Goal: Task Accomplishment & Management: Complete application form

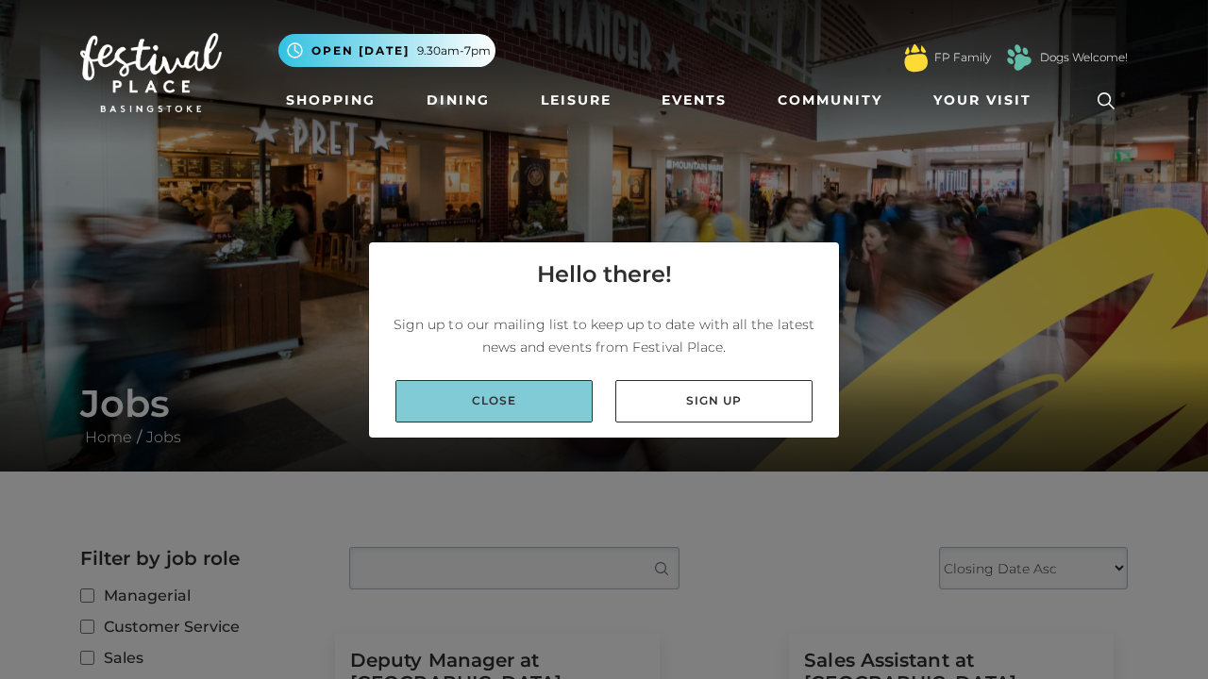
click at [532, 403] on link "Close" at bounding box center [493, 401] width 197 height 42
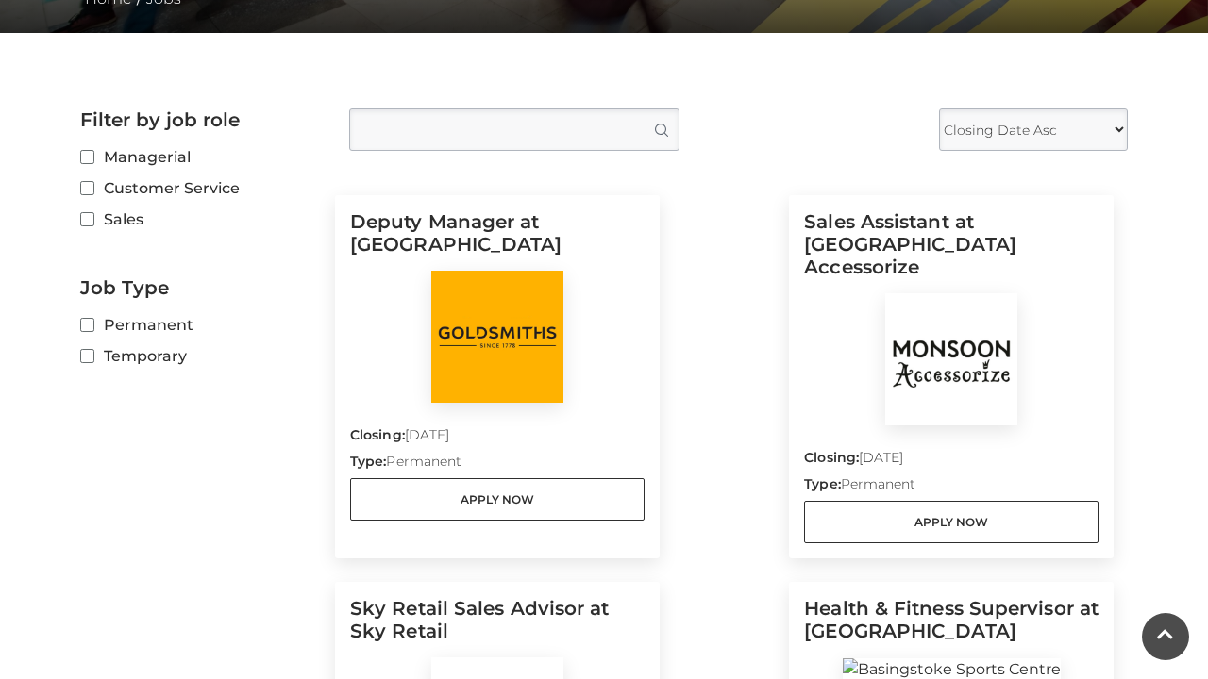
scroll to position [441, 0]
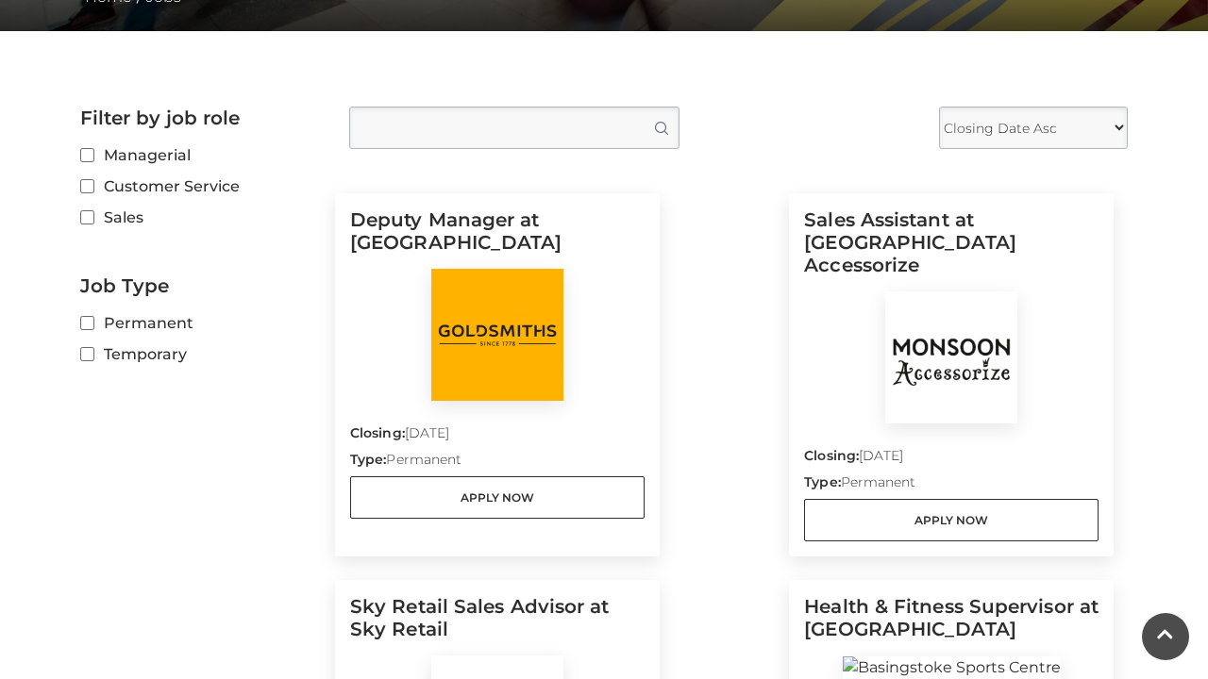
click at [122, 218] on label "Sales" at bounding box center [200, 218] width 241 height 24
click at [92, 218] on input "Sales" at bounding box center [86, 218] width 12 height 12
checkbox input "true"
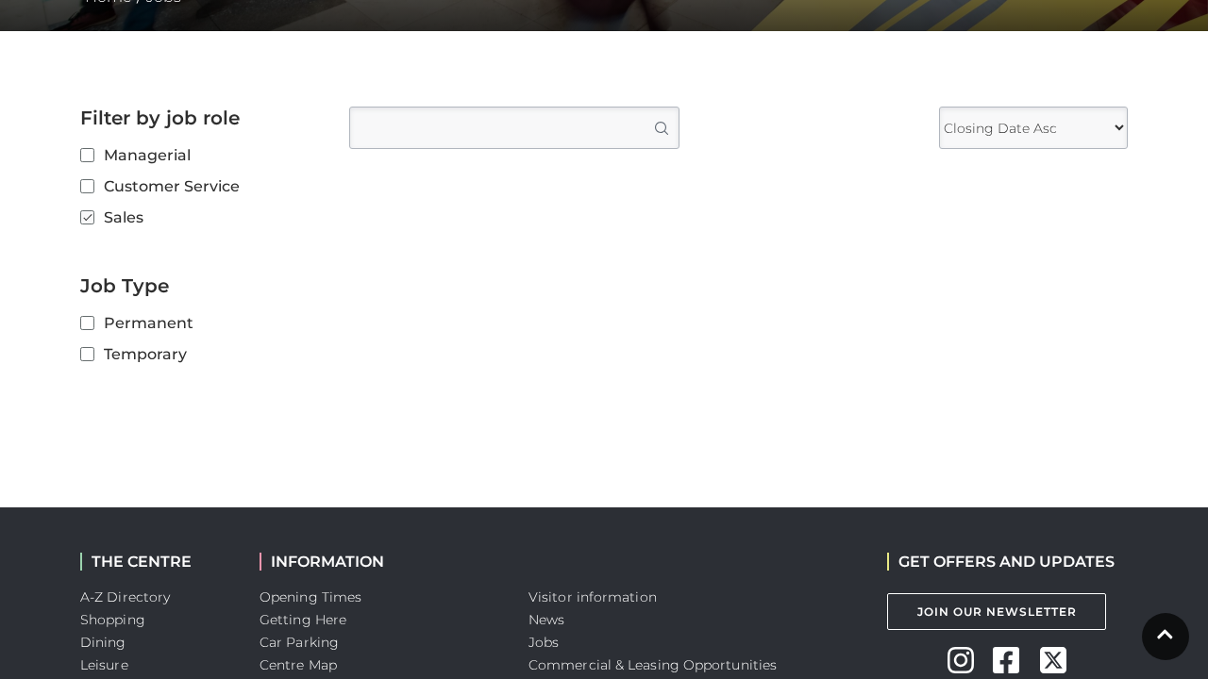
click at [116, 181] on label "Customer Service" at bounding box center [200, 187] width 241 height 24
click at [92, 181] on input "Customer Service" at bounding box center [86, 187] width 12 height 12
checkbox input "true"
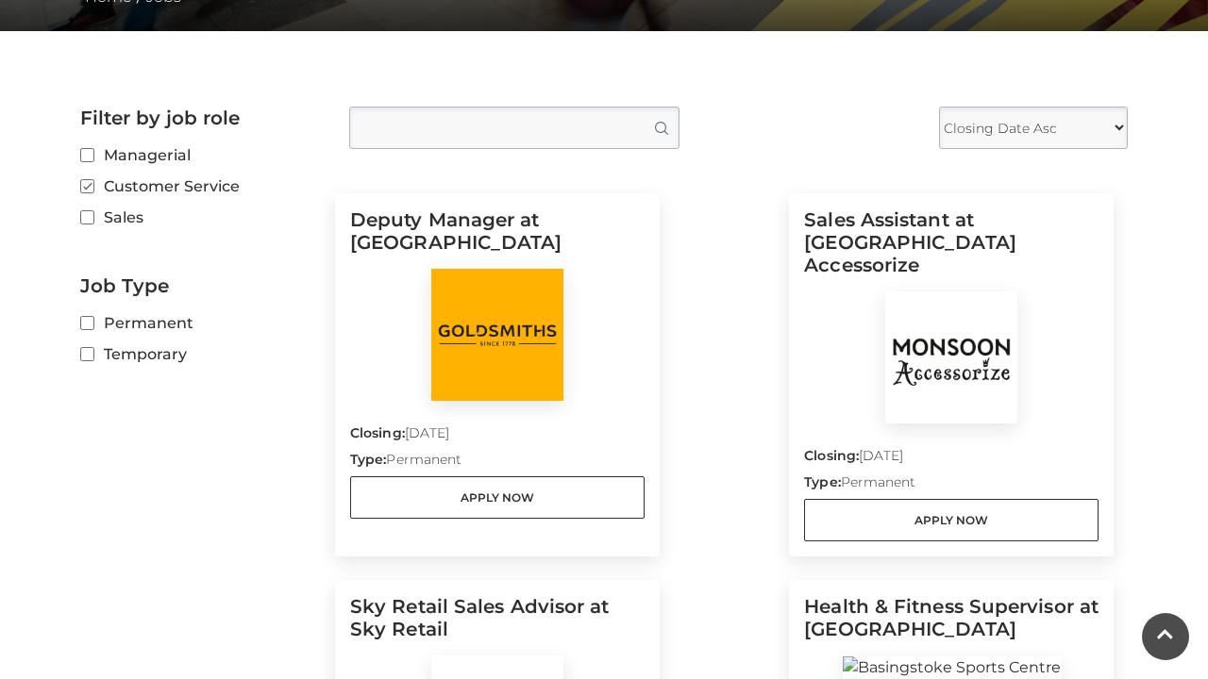
click at [90, 214] on input "Sales" at bounding box center [86, 218] width 12 height 12
checkbox input "true"
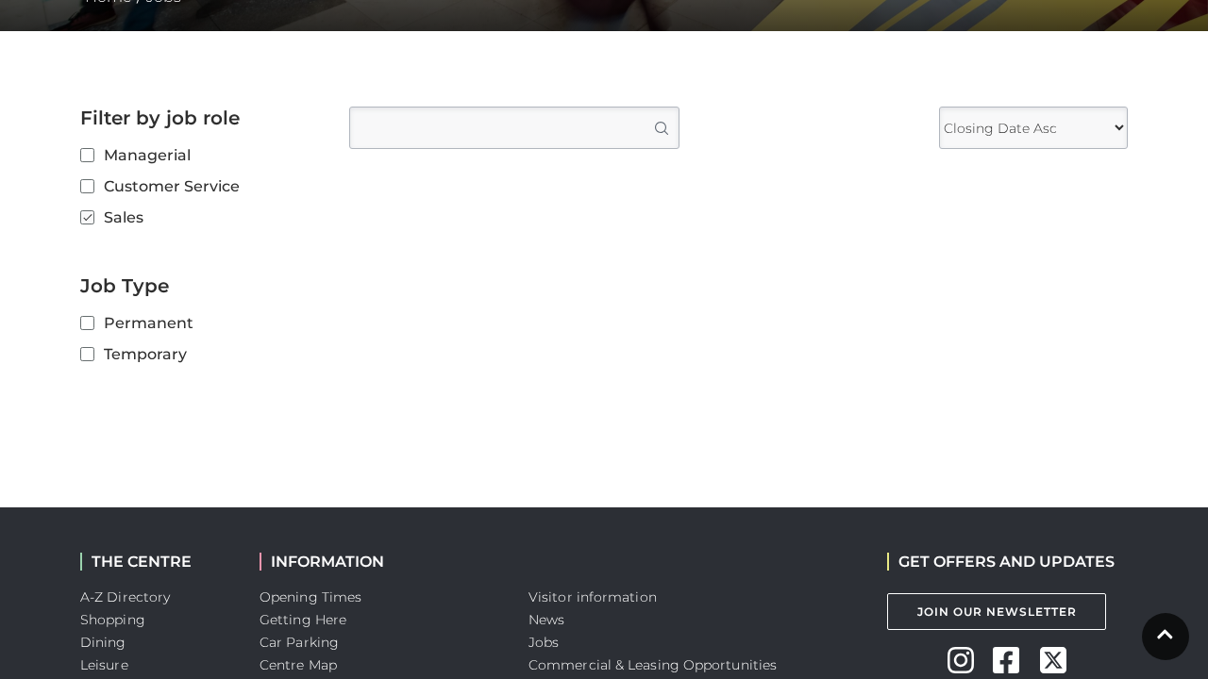
click at [190, 192] on label "Customer Service" at bounding box center [200, 187] width 241 height 24
click at [92, 192] on input "Customer Service" at bounding box center [86, 187] width 12 height 12
checkbox input "true"
checkbox input "false"
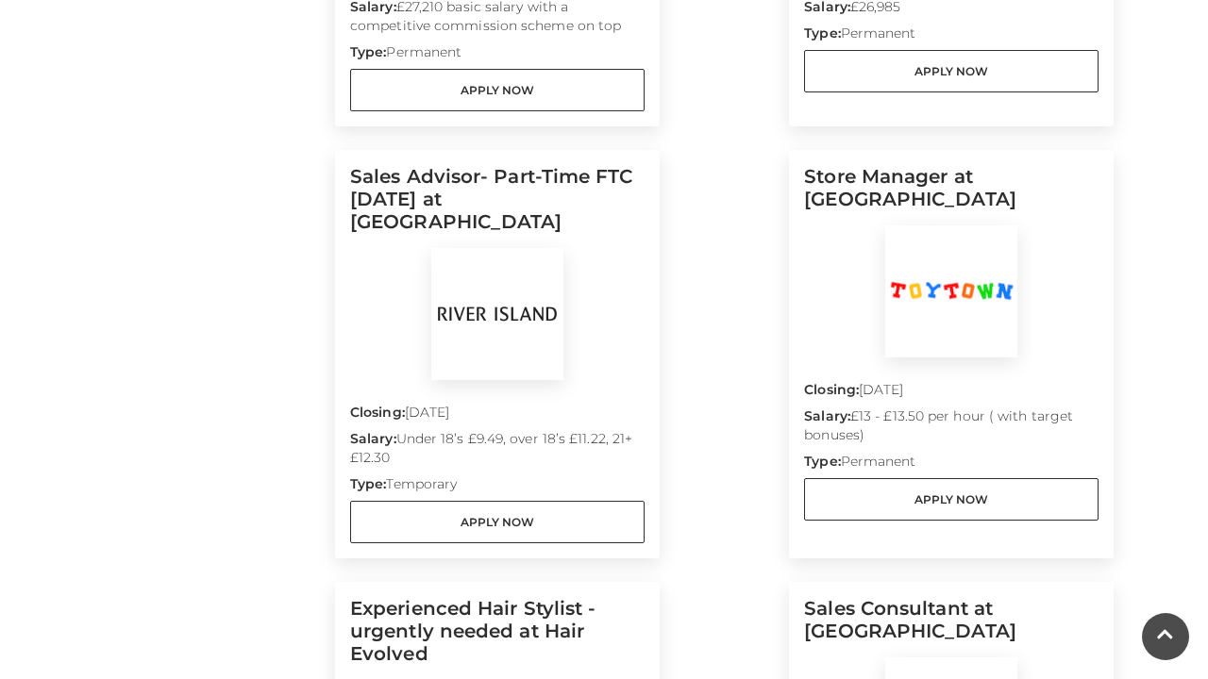
scroll to position [1289, 0]
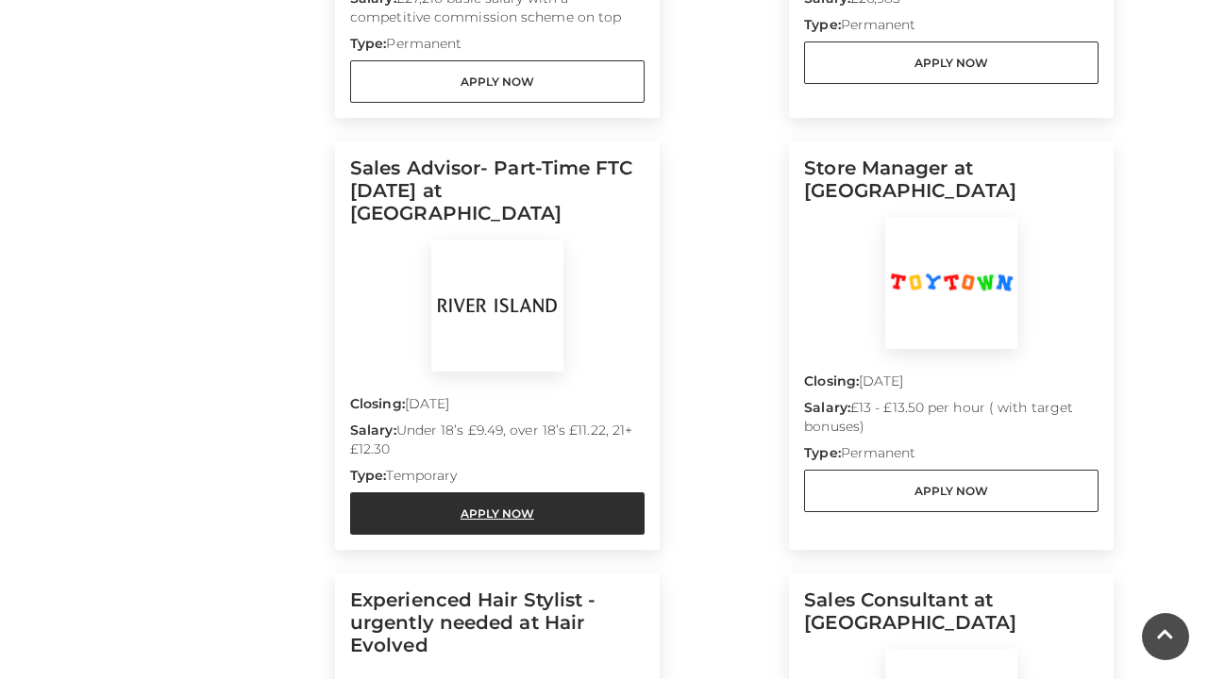
click at [516, 493] on link "Apply Now" at bounding box center [497, 514] width 294 height 42
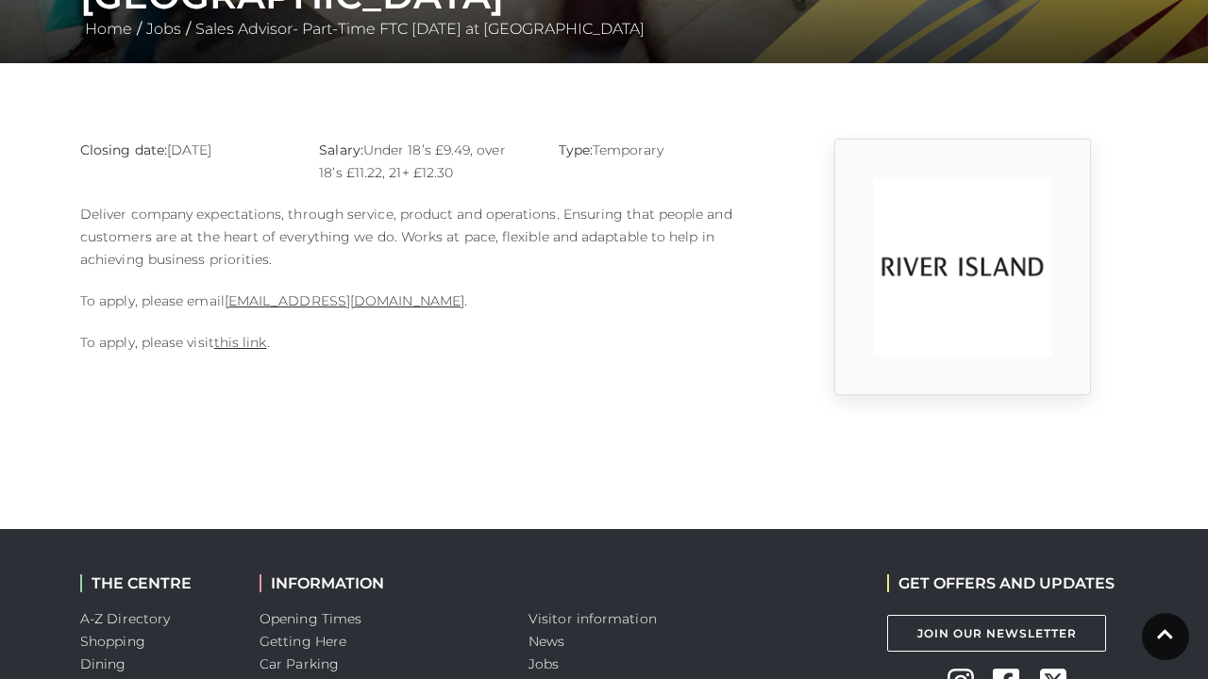
scroll to position [207, 0]
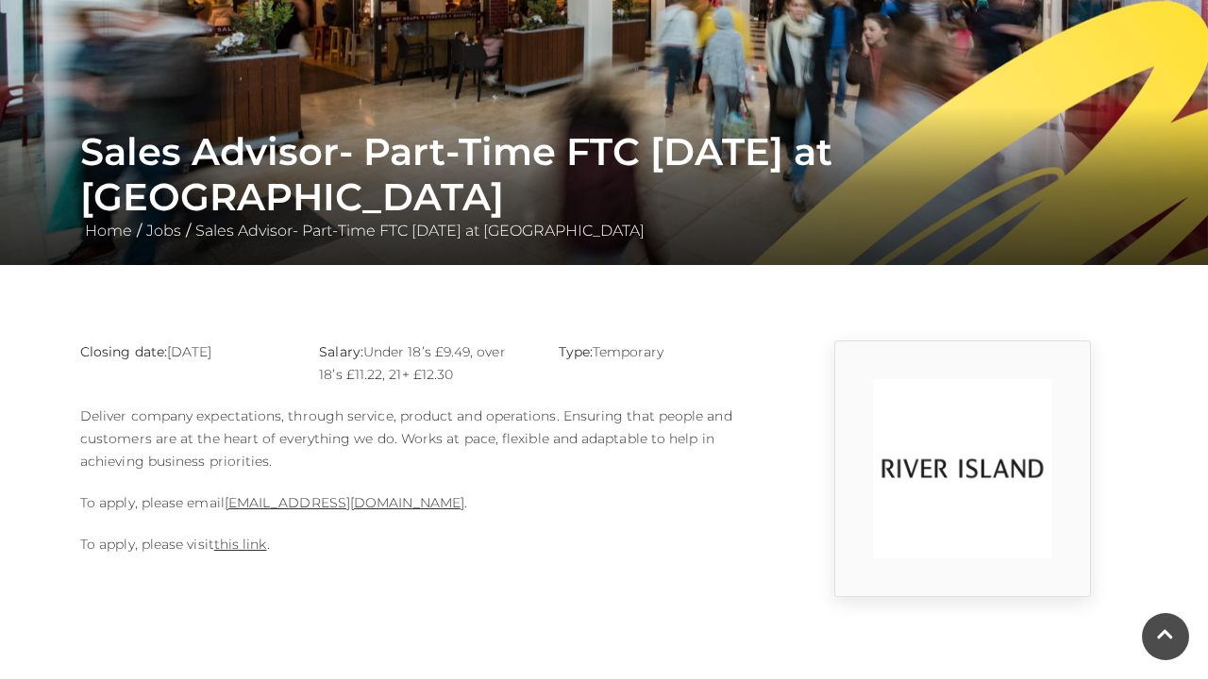
click at [251, 555] on p "To apply, please visit this link ." at bounding box center [424, 544] width 689 height 23
click at [244, 544] on link "this link" at bounding box center [240, 544] width 53 height 17
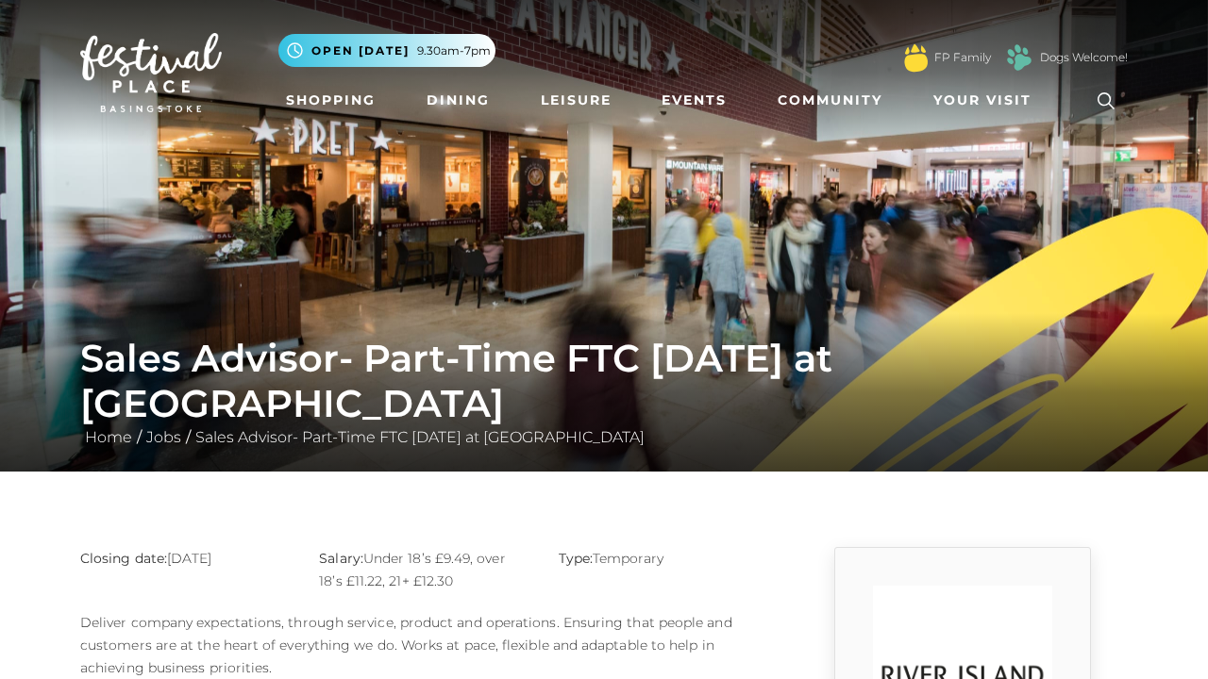
scroll to position [0, 0]
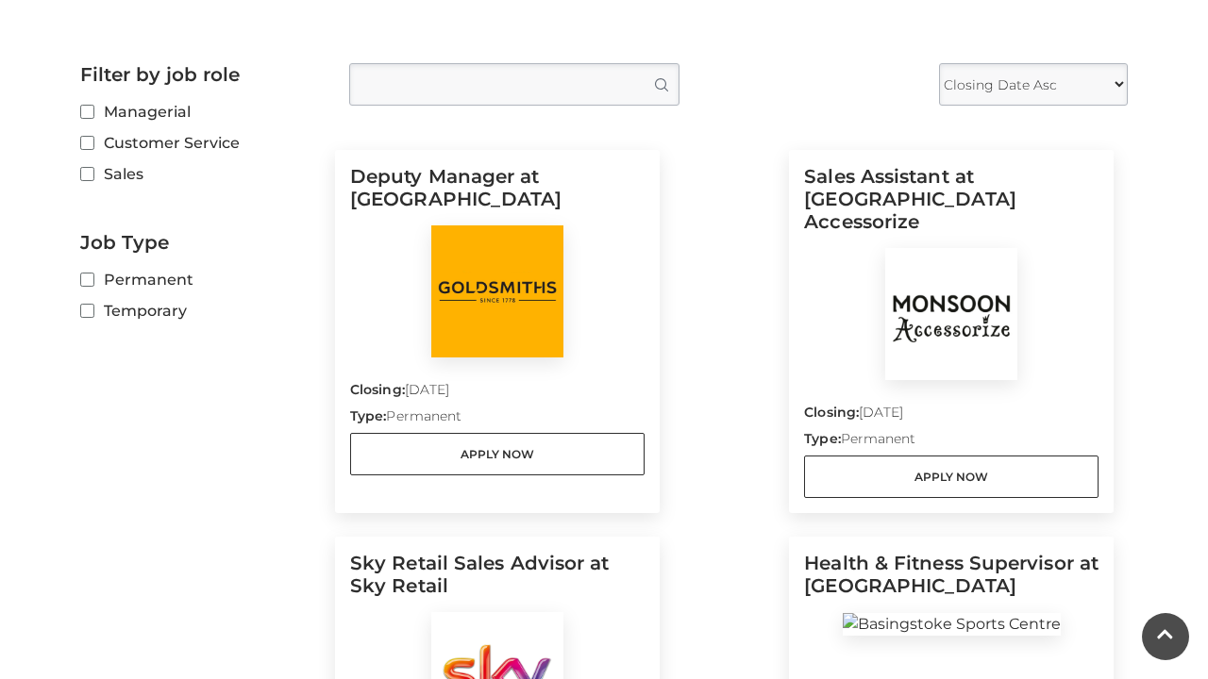
scroll to position [520, 0]
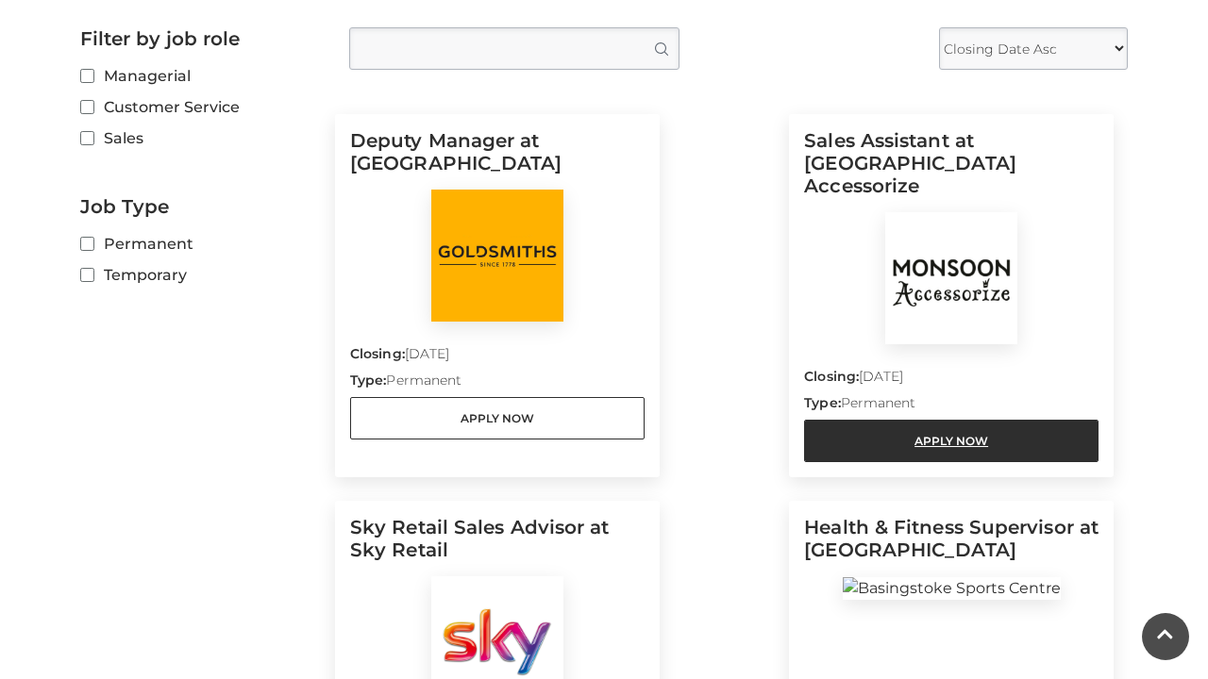
click at [923, 420] on link "Apply Now" at bounding box center [951, 441] width 294 height 42
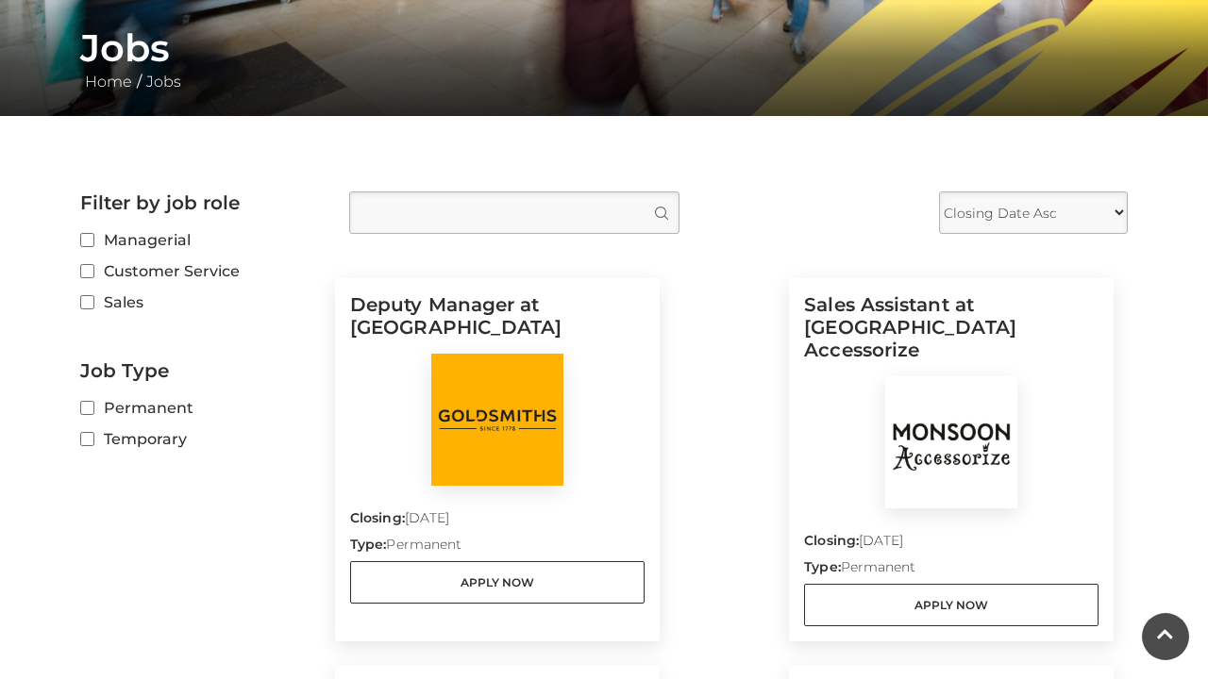
scroll to position [292, 0]
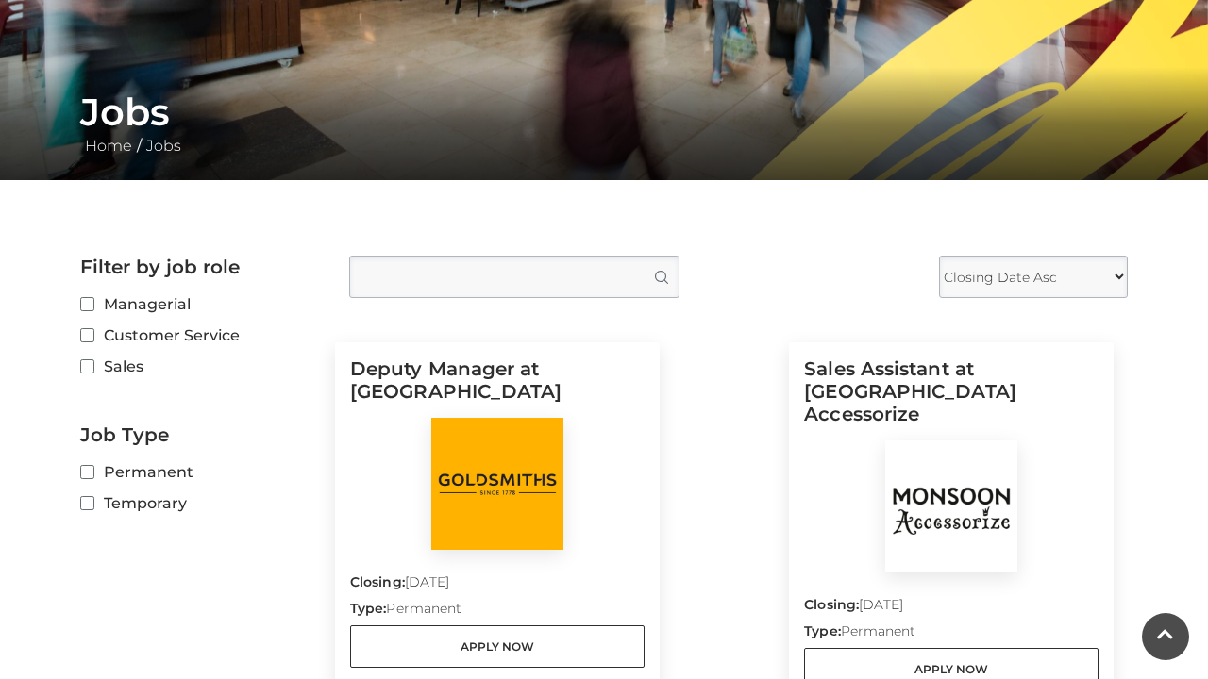
click at [137, 336] on label "Customer Service" at bounding box center [200, 336] width 241 height 24
click at [92, 336] on input "Customer Service" at bounding box center [86, 336] width 12 height 12
checkbox input "true"
click at [124, 370] on label "Sales" at bounding box center [200, 367] width 241 height 24
click at [92, 370] on input "Sales" at bounding box center [86, 367] width 12 height 12
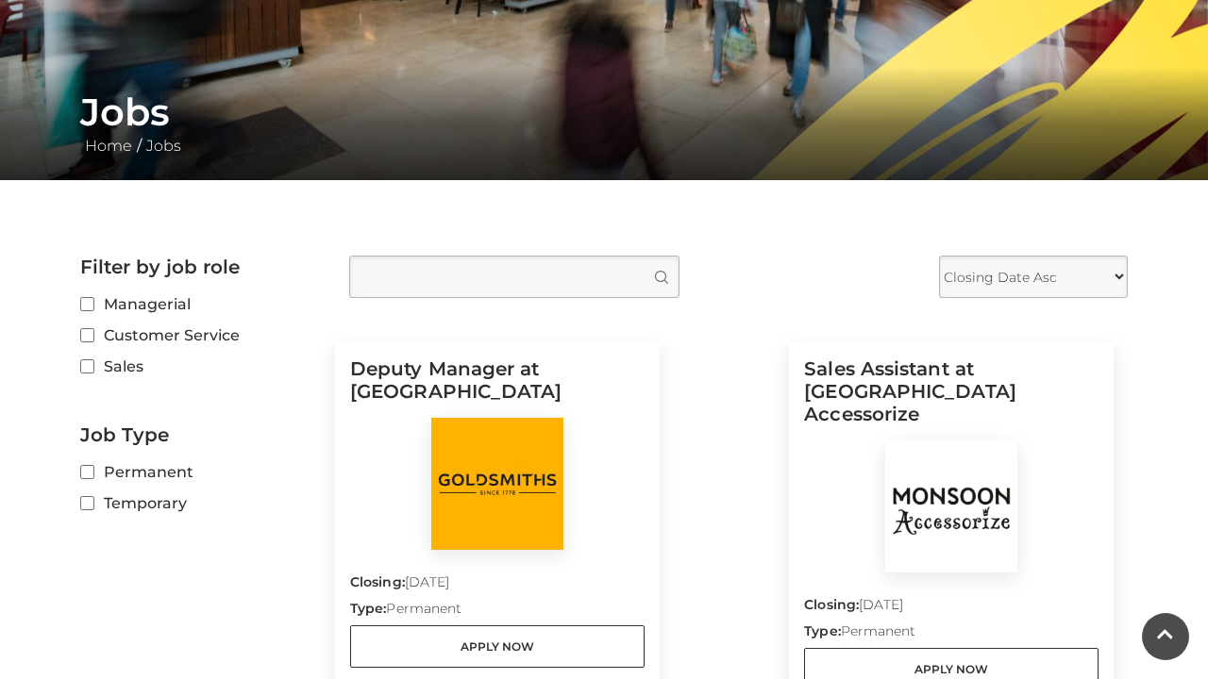
checkbox input "true"
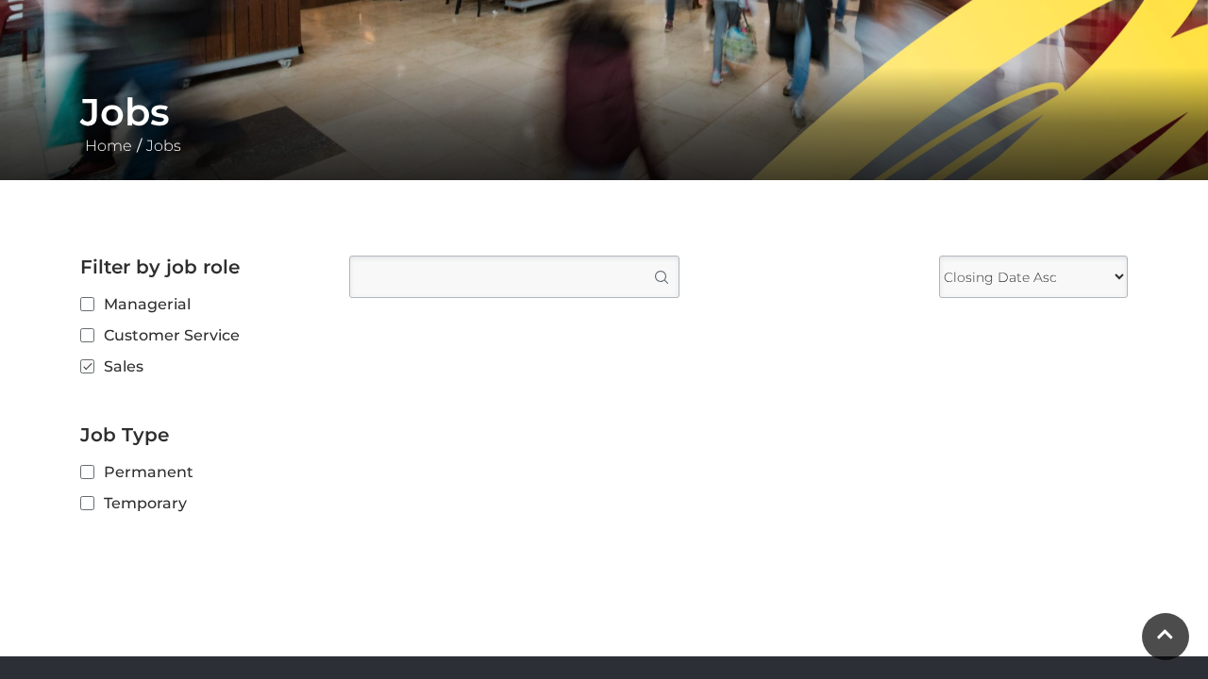
click at [130, 335] on label "Customer Service" at bounding box center [200, 336] width 241 height 24
click at [92, 335] on input "Customer Service" at bounding box center [86, 336] width 12 height 12
checkbox input "true"
checkbox input "false"
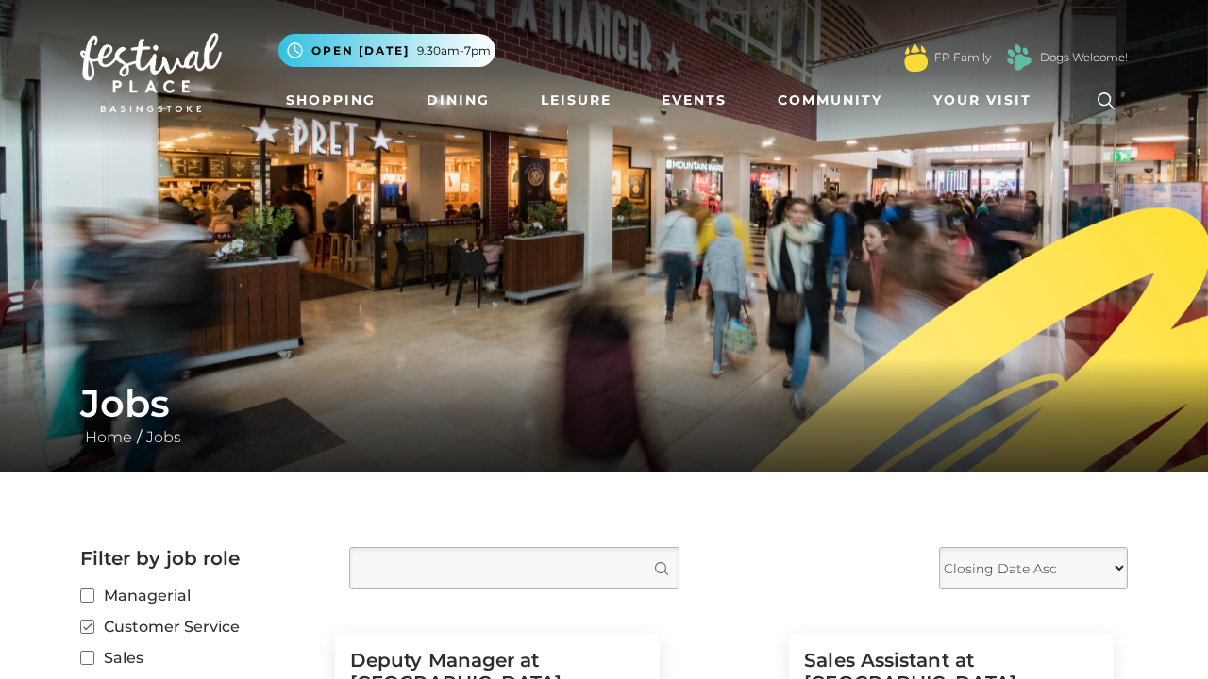
scroll to position [0, 0]
